Goal: Information Seeking & Learning: Learn about a topic

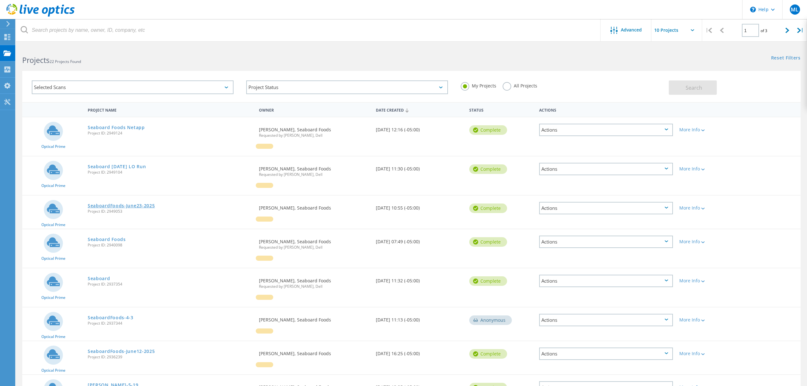
click at [137, 205] on link "SeaboardFoods-June23-2025" at bounding box center [121, 205] width 67 height 4
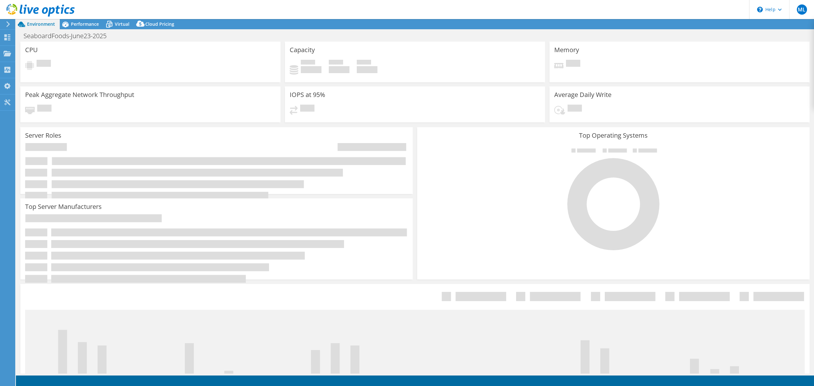
select select "USD"
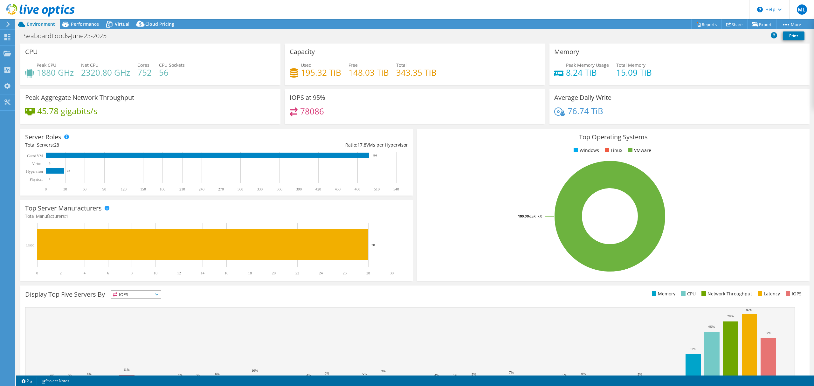
scroll to position [42, 0]
drag, startPoint x: 75, startPoint y: 17, endPoint x: 77, endPoint y: 25, distance: 8.8
click at [77, 25] on div "ML End User [PERSON_NAME] [EMAIL_ADDRESS][PERSON_NAME][DOMAIN_NAME] Seaboard Fo…" at bounding box center [407, 193] width 814 height 386
click at [77, 25] on span "Performance" at bounding box center [85, 24] width 28 height 6
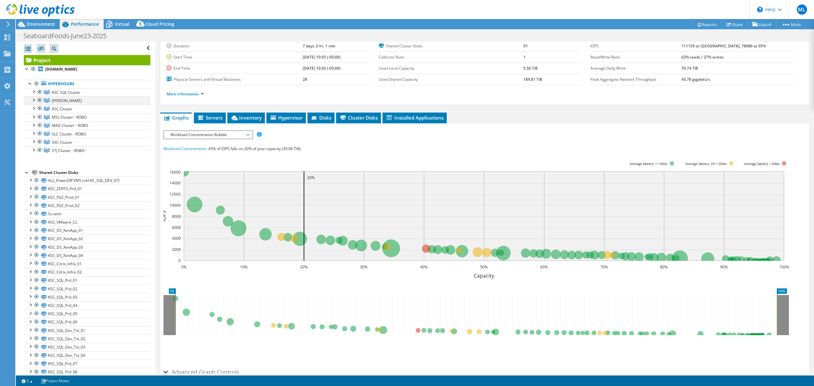
click at [40, 101] on div at bounding box center [40, 100] width 6 height 8
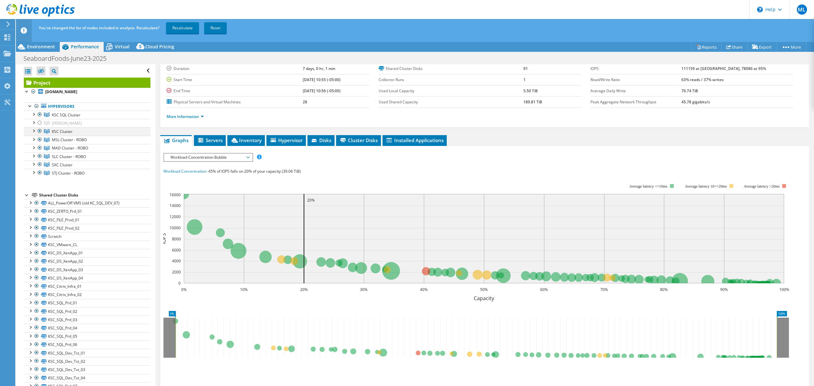
click at [38, 131] on div at bounding box center [40, 131] width 6 height 8
click at [37, 140] on div at bounding box center [40, 140] width 6 height 8
click at [38, 149] on div at bounding box center [40, 148] width 6 height 8
click at [38, 157] on div at bounding box center [40, 156] width 6 height 8
click at [38, 166] on div at bounding box center [40, 165] width 6 height 8
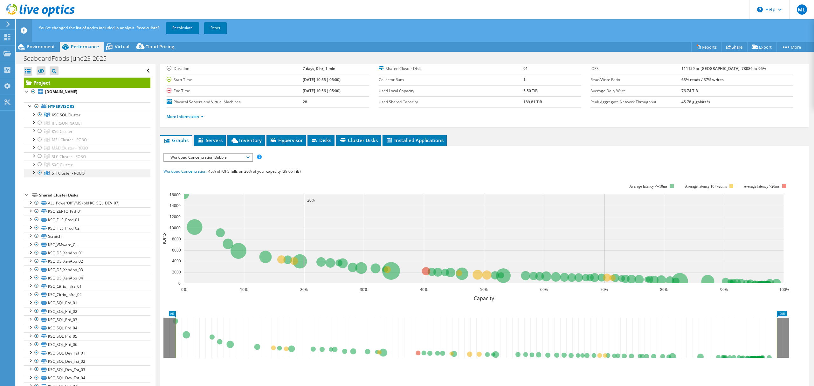
click at [40, 174] on div at bounding box center [40, 173] width 6 height 8
click at [176, 31] on link "Recalculate" at bounding box center [182, 27] width 33 height 11
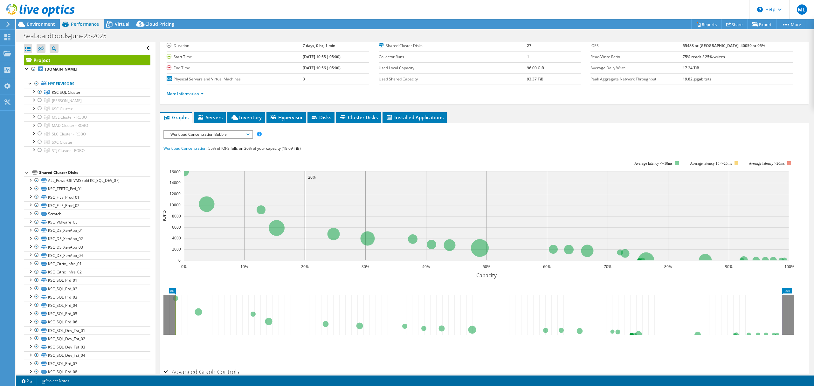
scroll to position [78, 0]
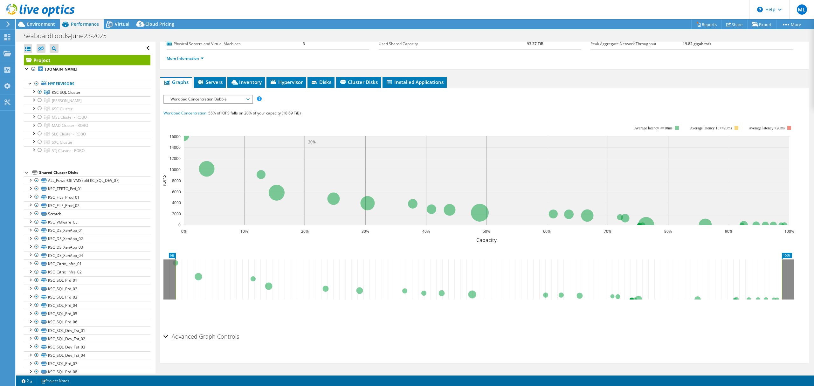
click at [168, 335] on div "Advanced Graph Controls" at bounding box center [484, 337] width 642 height 14
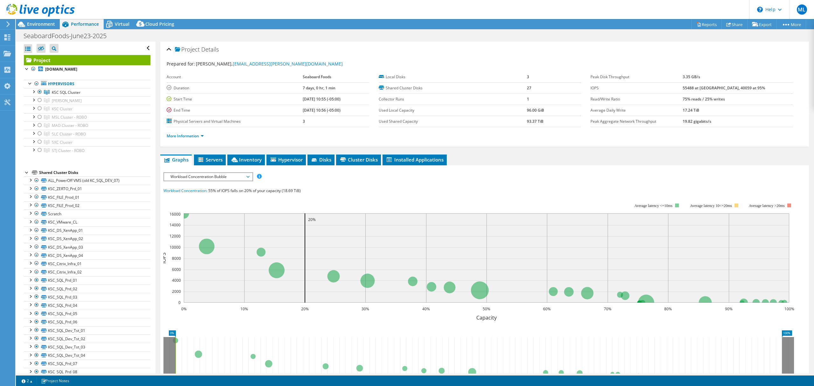
scroll to position [0, 0]
drag, startPoint x: 218, startPoint y: 192, endPoint x: 276, endPoint y: 192, distance: 58.2
click at [276, 192] on span "55% of IOPS falls on 20% of your capacity (18.69 TiB)" at bounding box center [254, 190] width 93 height 5
click at [247, 178] on span "Workload Concentration Bubble" at bounding box center [208, 177] width 82 height 8
click at [278, 191] on span "55% of IOPS falls on 20% of your capacity (18.69 TiB)" at bounding box center [254, 190] width 93 height 5
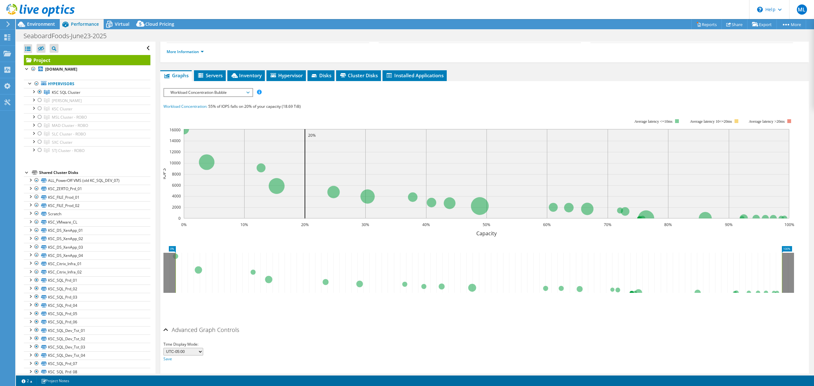
scroll to position [103, 0]
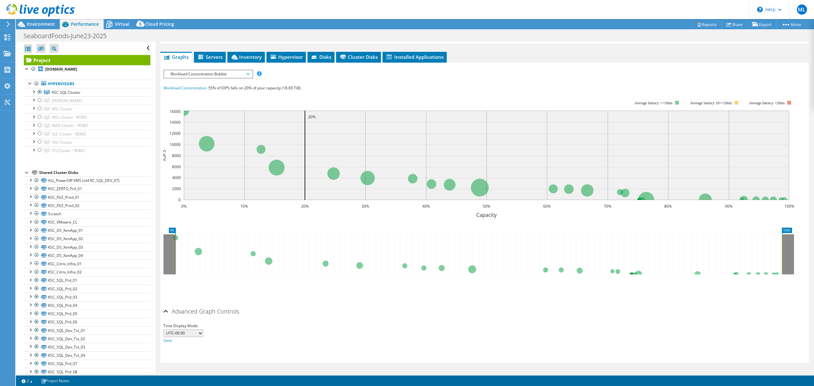
click at [637, 274] on icon at bounding box center [478, 254] width 606 height 40
click at [197, 252] on icon at bounding box center [478, 254] width 606 height 40
click at [176, 237] on rect at bounding box center [175, 254] width 3 height 40
click at [220, 219] on rect at bounding box center [478, 155] width 631 height 127
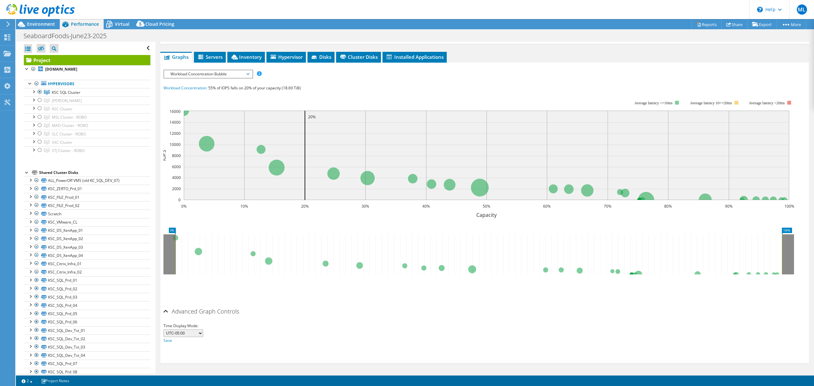
click at [191, 223] on section "Workload Concentration: 55% of IOPS falls on 20% of your capacity (18.69 TiB) 0…" at bounding box center [484, 193] width 642 height 217
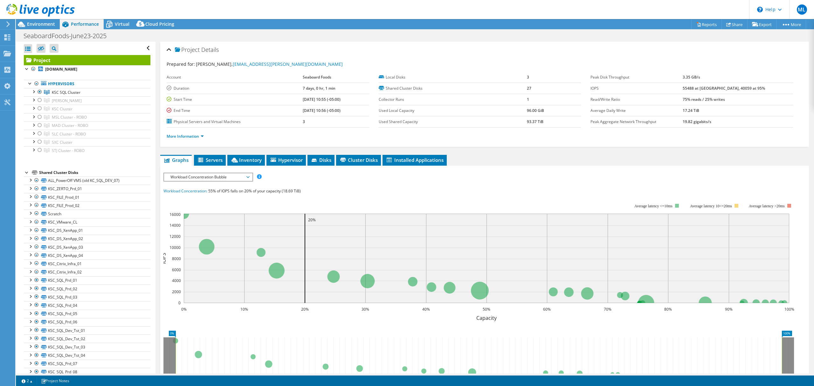
click at [720, 97] on b "75% reads / 25% writes" at bounding box center [704, 99] width 42 height 5
click at [343, 181] on div "IOPS Disk Throughput IO Size Latency Queue Depth CPU Percentage Memory Page Fau…" at bounding box center [484, 177] width 642 height 9
drag, startPoint x: 755, startPoint y: 88, endPoint x: 703, endPoint y: 92, distance: 52.3
click at [703, 92] on td "55488 at [GEOGRAPHIC_DATA], 40059 at 95%" at bounding box center [738, 88] width 110 height 11
click at [545, 145] on div "More Information" at bounding box center [485, 136] width 636 height 18
